Goal: Transaction & Acquisition: Purchase product/service

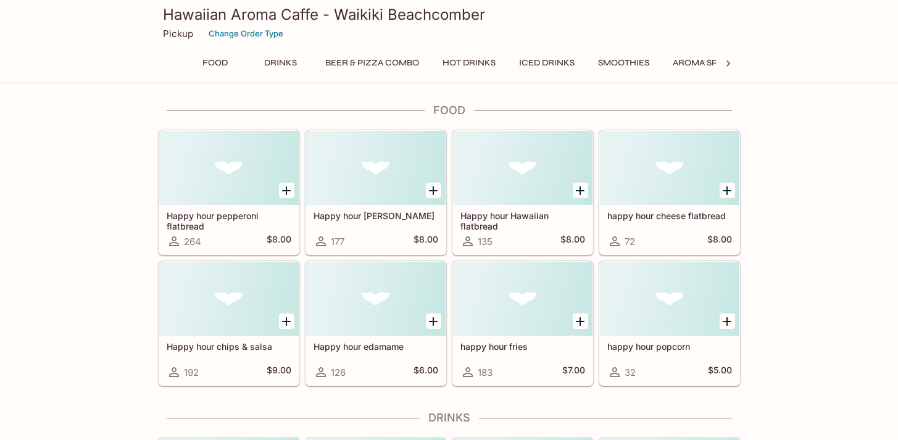
click at [203, 61] on button "Food" at bounding box center [216, 62] width 56 height 17
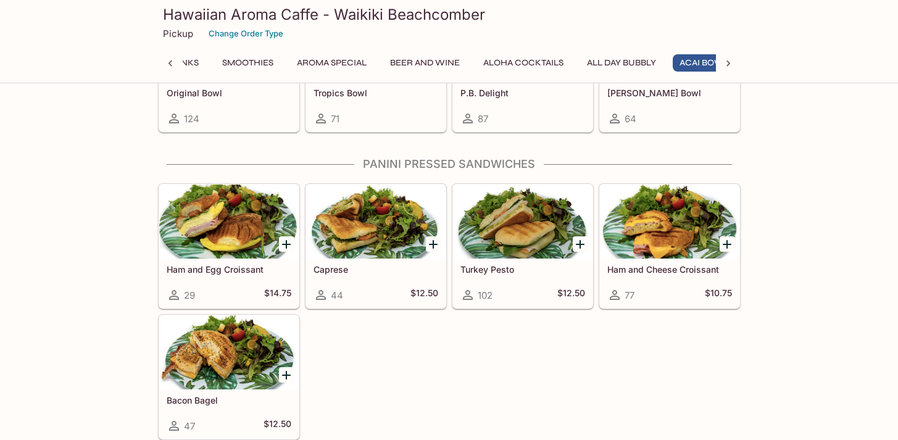
scroll to position [0, 407]
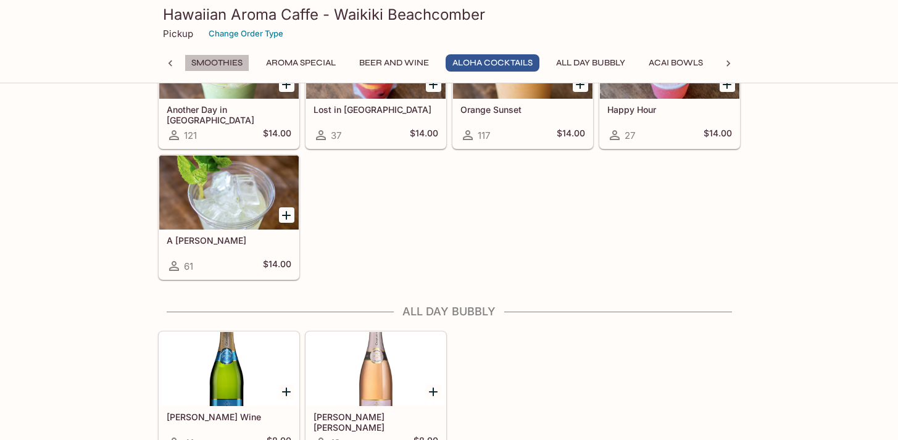
click at [204, 66] on button "Smoothies" at bounding box center [216, 62] width 65 height 17
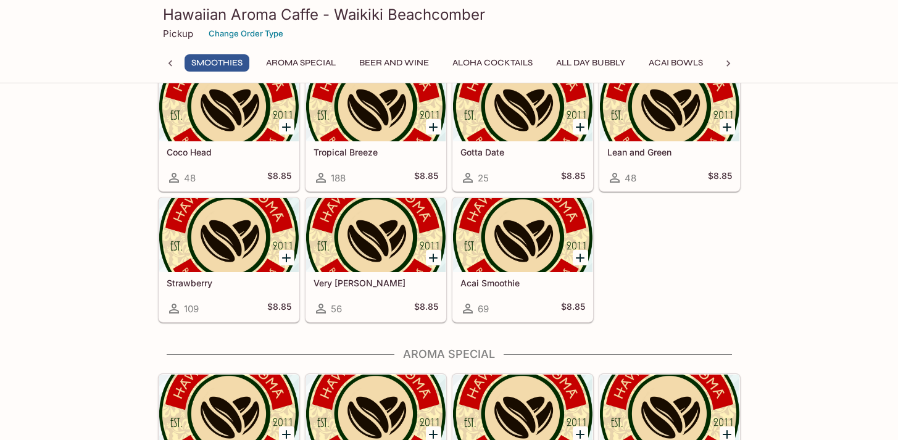
scroll to position [1927, 0]
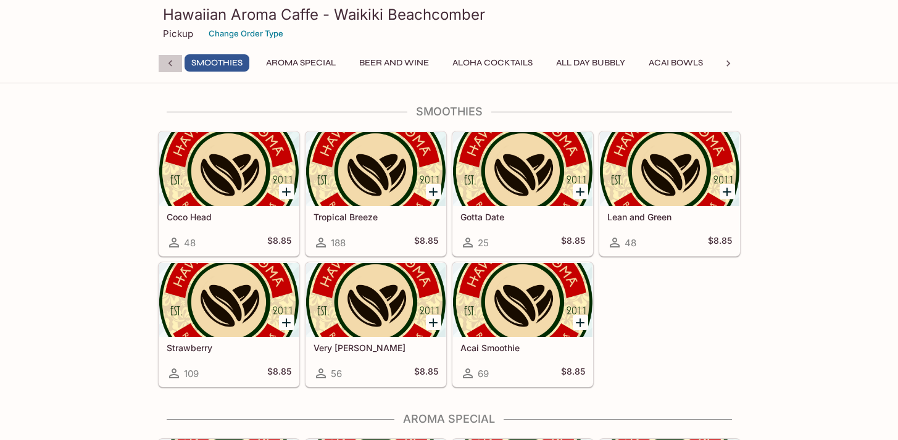
click at [178, 62] on div at bounding box center [170, 63] width 25 height 19
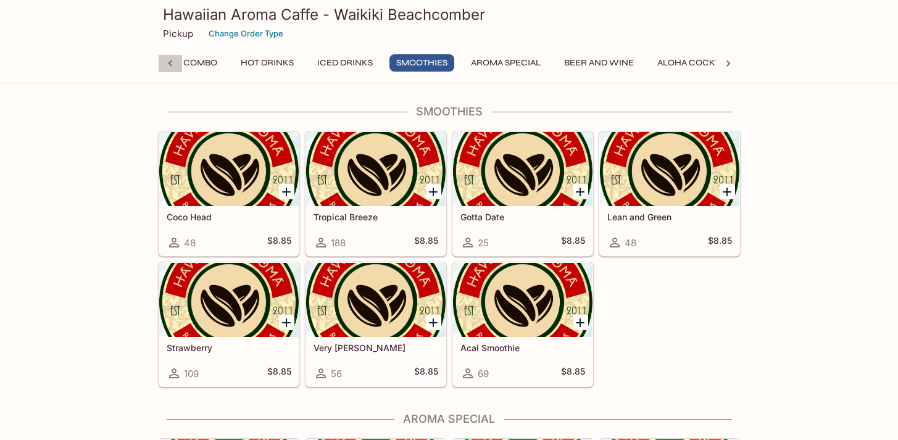
scroll to position [0, 0]
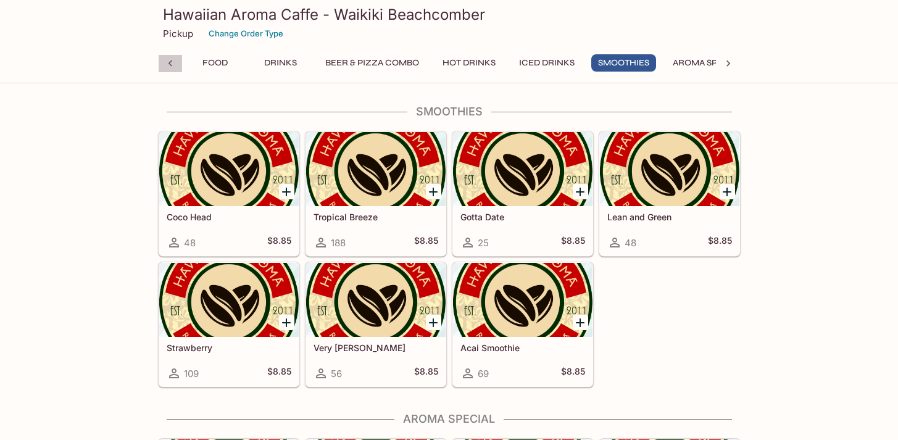
click at [177, 62] on div at bounding box center [170, 63] width 25 height 19
click at [177, 62] on div "Food Drinks beer & pizza combo Hot Drinks Iced Drinks Smoothies Aroma Special B…" at bounding box center [449, 66] width 582 height 25
click at [267, 70] on button "Drinks" at bounding box center [281, 62] width 56 height 17
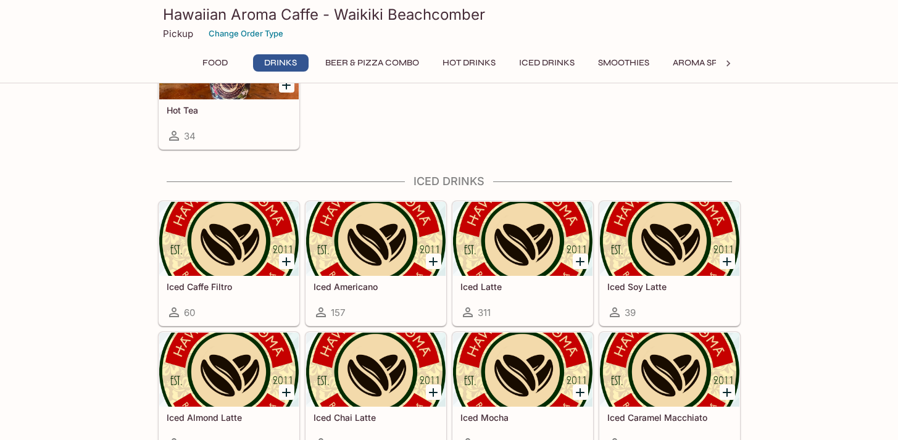
click at [217, 65] on button "Food" at bounding box center [216, 62] width 56 height 17
